Goal: Task Accomplishment & Management: Use online tool/utility

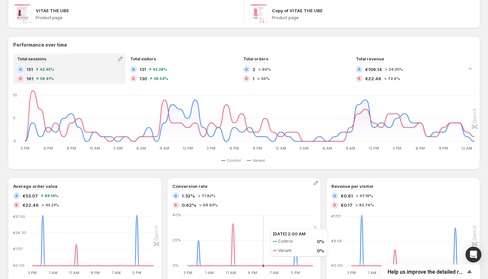
scroll to position [113, 0]
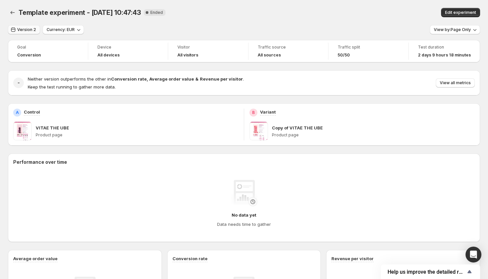
click at [22, 31] on span "Version 2" at bounding box center [26, 29] width 19 height 5
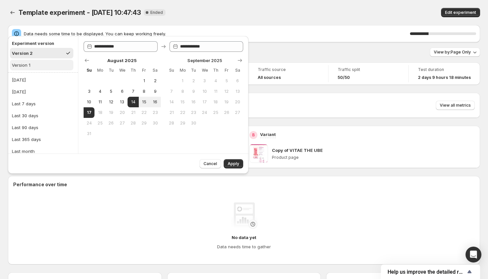
click at [24, 60] on button "Version 1" at bounding box center [41, 65] width 63 height 11
type input "**********"
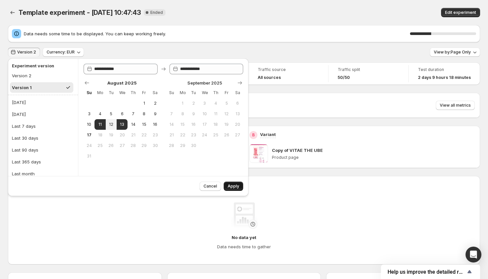
click at [230, 186] on span "Apply" at bounding box center [234, 186] width 12 height 5
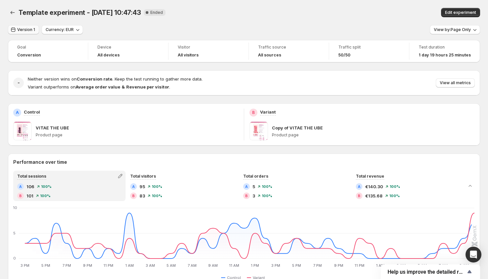
click at [28, 31] on span "Version 1" at bounding box center [26, 29] width 18 height 5
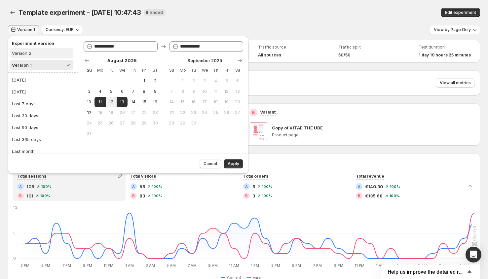
click at [25, 56] on div "Version 2" at bounding box center [21, 53] width 19 height 7
type input "**********"
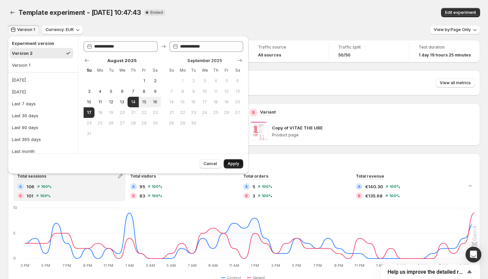
click at [236, 164] on span "Apply" at bounding box center [234, 163] width 12 height 5
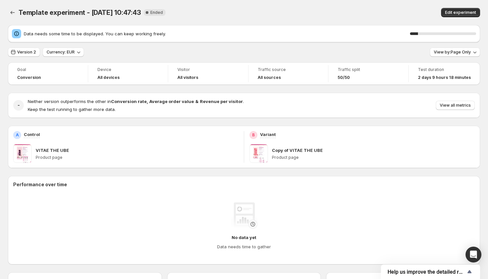
click at [40, 126] on div "A Control VITAE THE UBE Product page" at bounding box center [126, 147] width 236 height 42
click at [458, 14] on span "Edit experiment" at bounding box center [460, 12] width 31 height 5
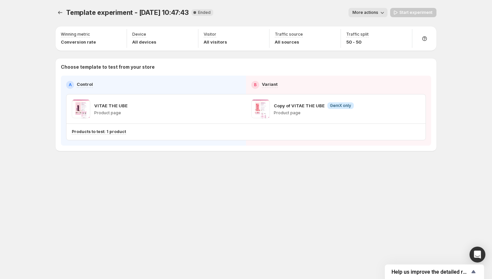
click at [310, 108] on p "Copy of VITAE THE UBE" at bounding box center [299, 105] width 51 height 7
drag, startPoint x: 352, startPoint y: 105, endPoint x: 327, endPoint y: 106, distance: 25.1
click at [327, 106] on div "Copy of VITAE THE UBE Info GemX only Product page" at bounding box center [335, 109] width 169 height 19
click at [330, 105] on span "GemX only" at bounding box center [340, 105] width 21 height 5
click at [292, 106] on p "Copy of VITAE THE UBE" at bounding box center [299, 105] width 51 height 7
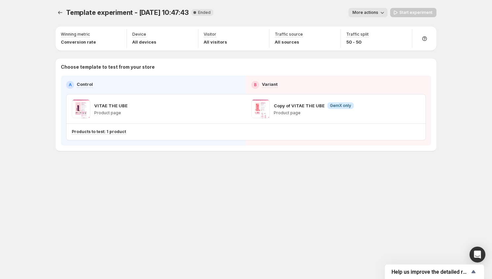
click at [268, 107] on span at bounding box center [260, 109] width 19 height 19
click at [175, 105] on div "VITAE THE UBE Product page" at bounding box center [156, 109] width 169 height 19
